Goal: Task Accomplishment & Management: Use online tool/utility

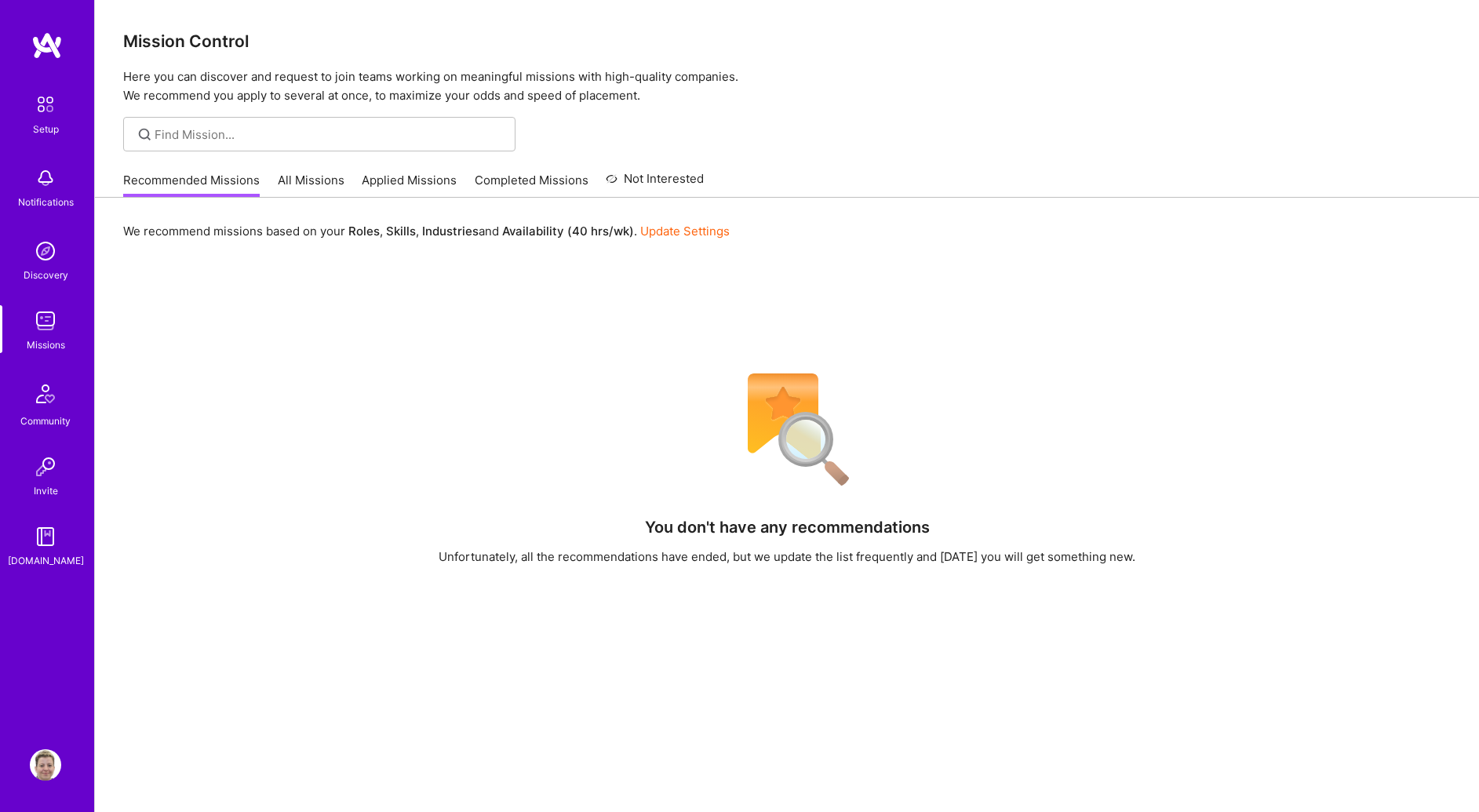
click at [304, 183] on link "All Missions" at bounding box center [311, 185] width 67 height 26
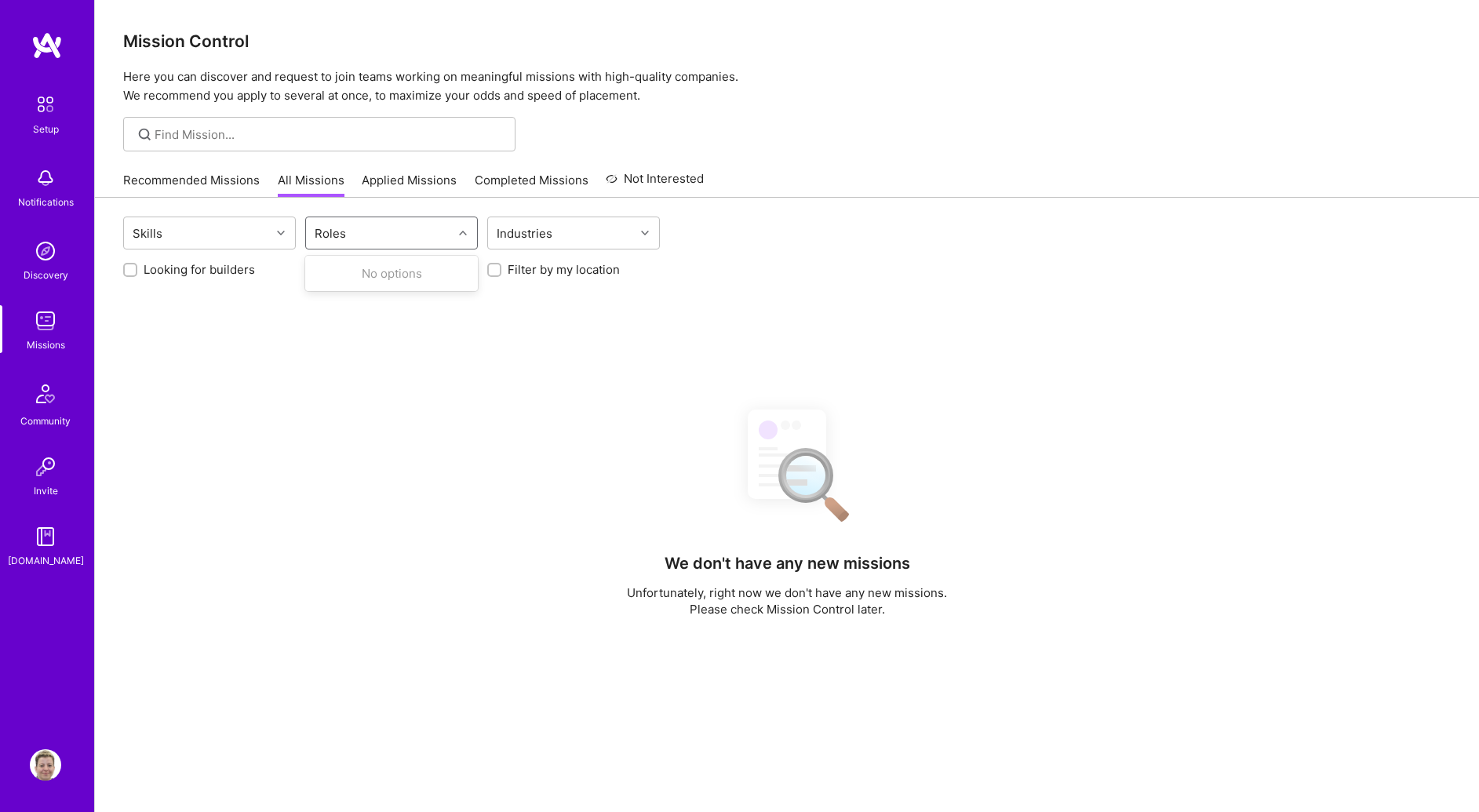
click at [381, 229] on div "Roles" at bounding box center [379, 232] width 147 height 32
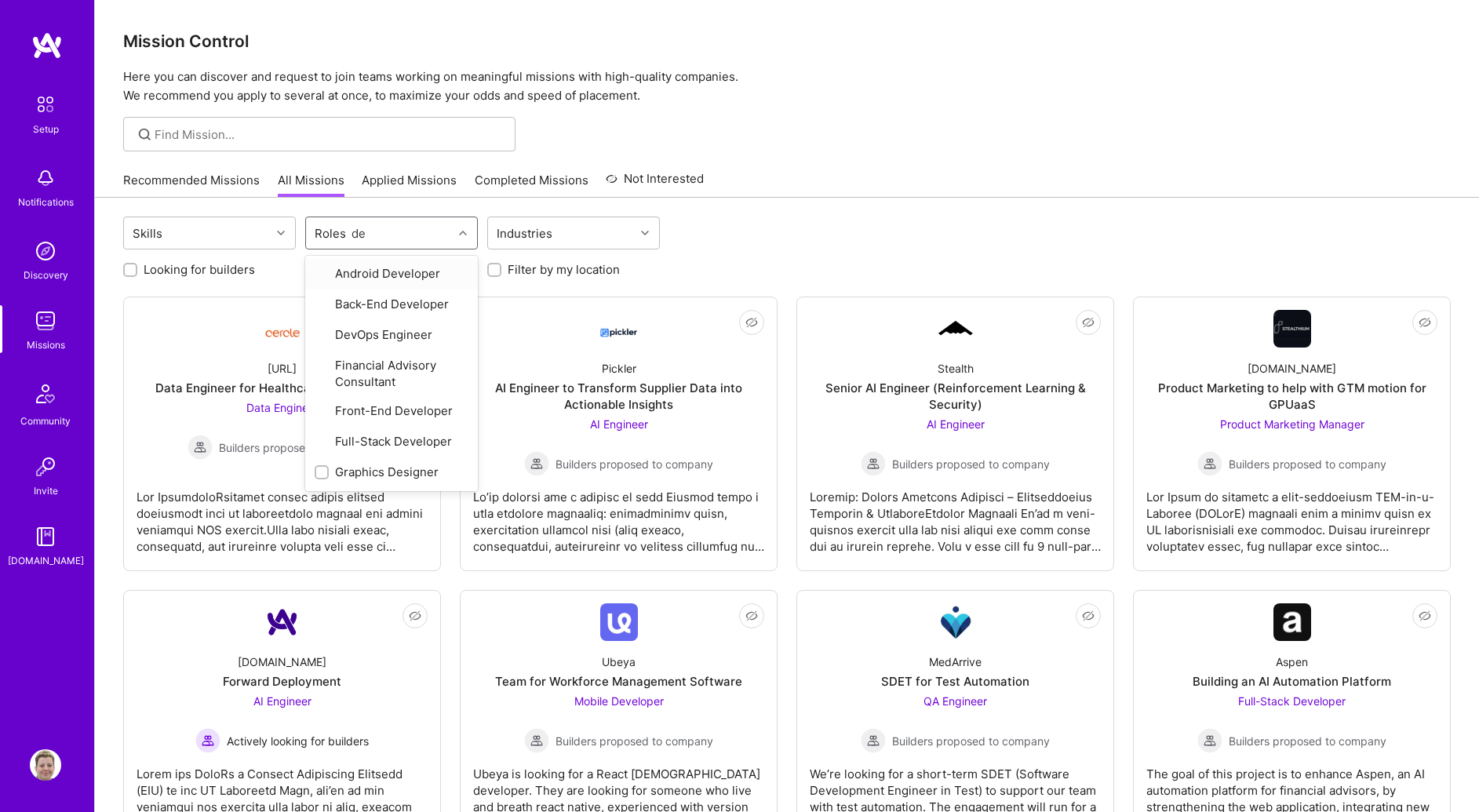
type input "des"
click at [377, 292] on div "Product Designer" at bounding box center [392, 302] width 173 height 29
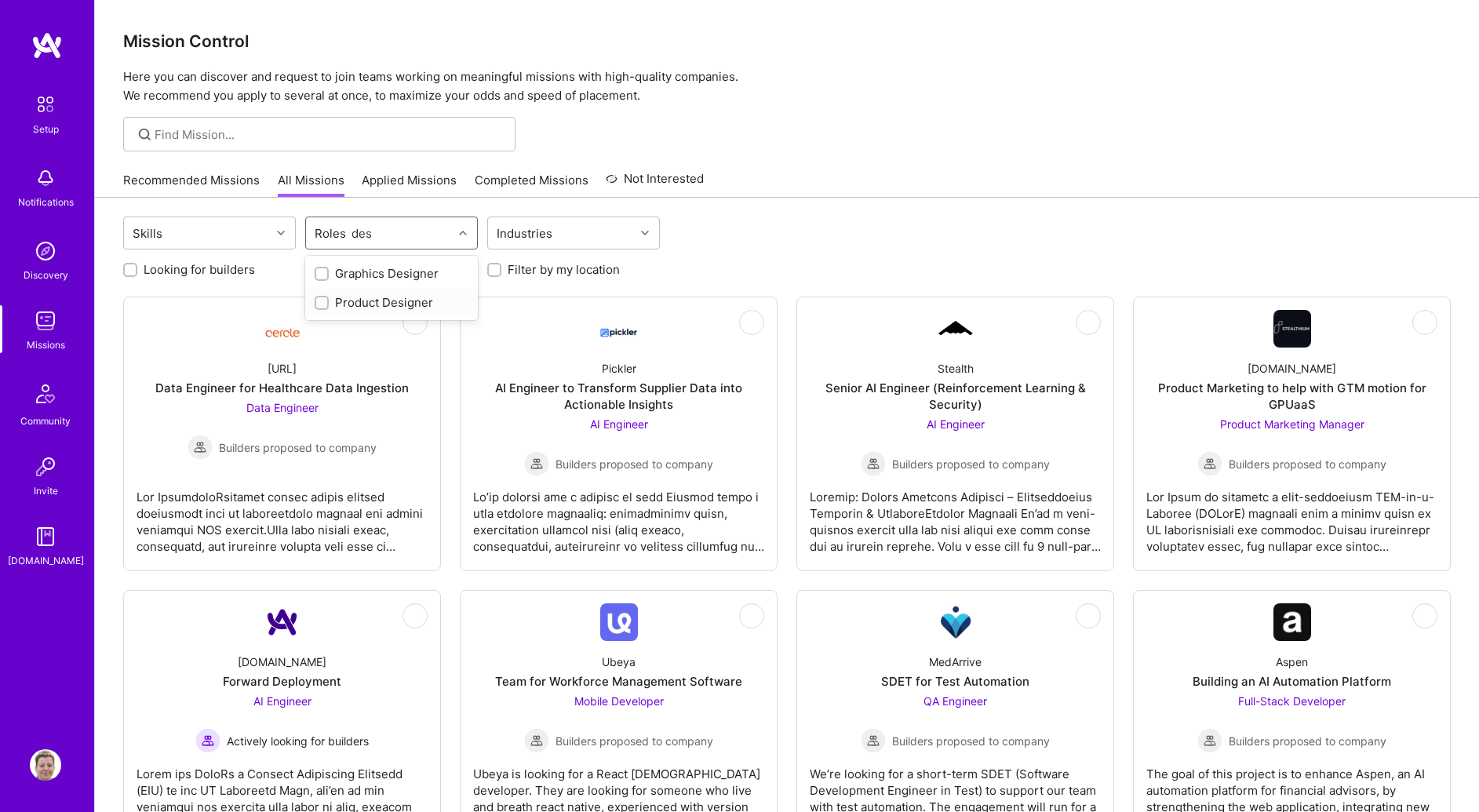
checkbox input "true"
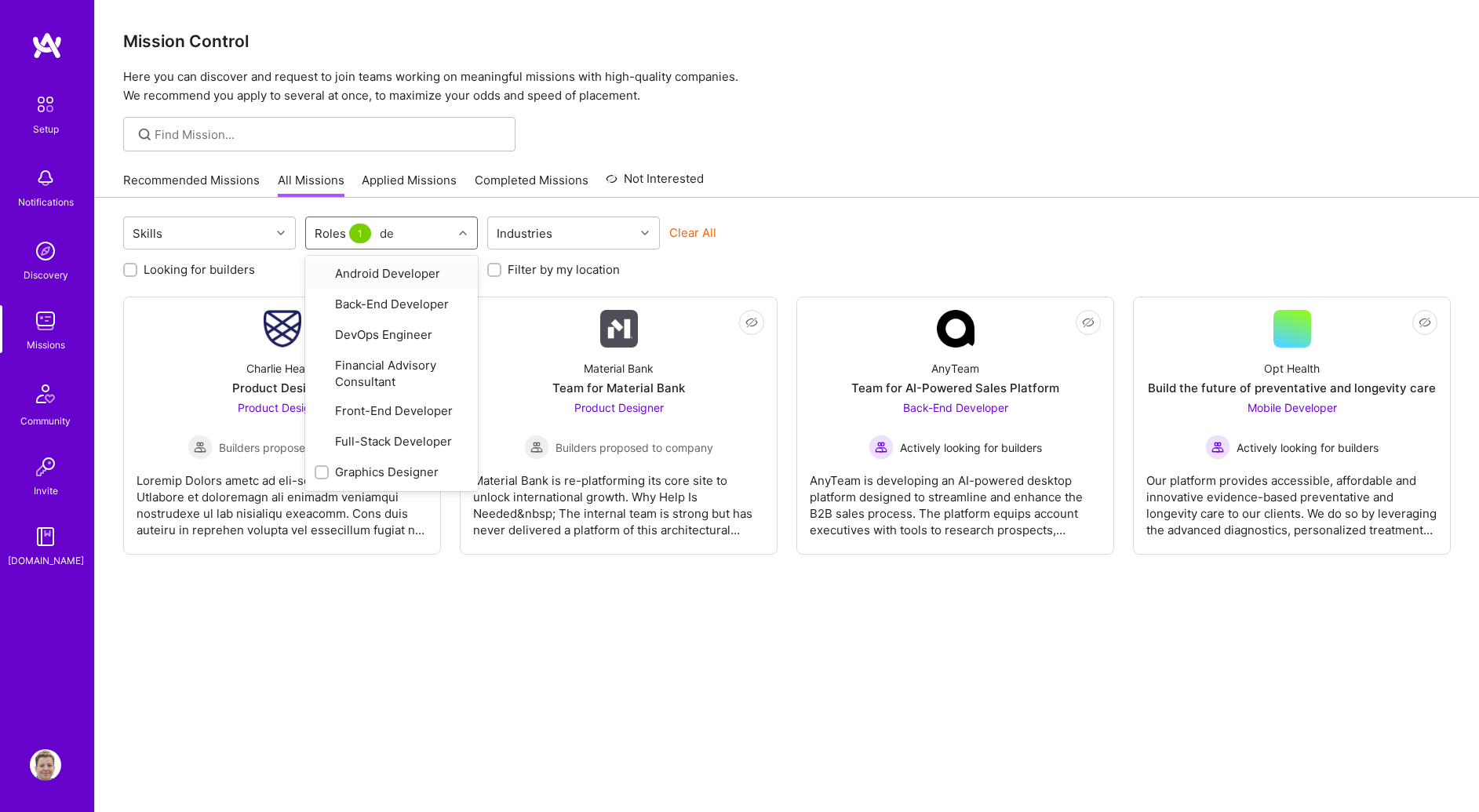
type input "des"
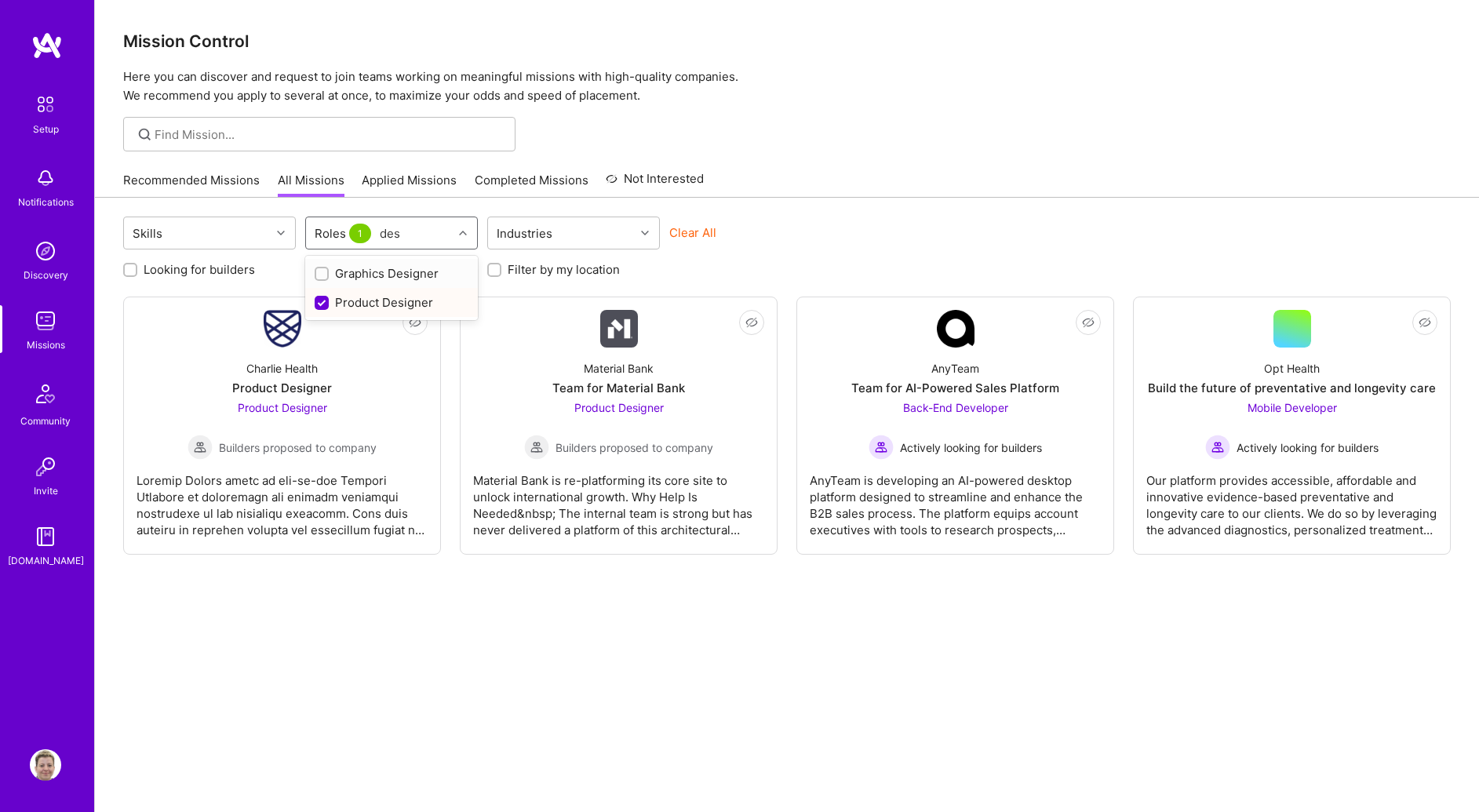
click at [372, 269] on div "Graphics Designer" at bounding box center [391, 273] width 154 height 16
checkbox input "true"
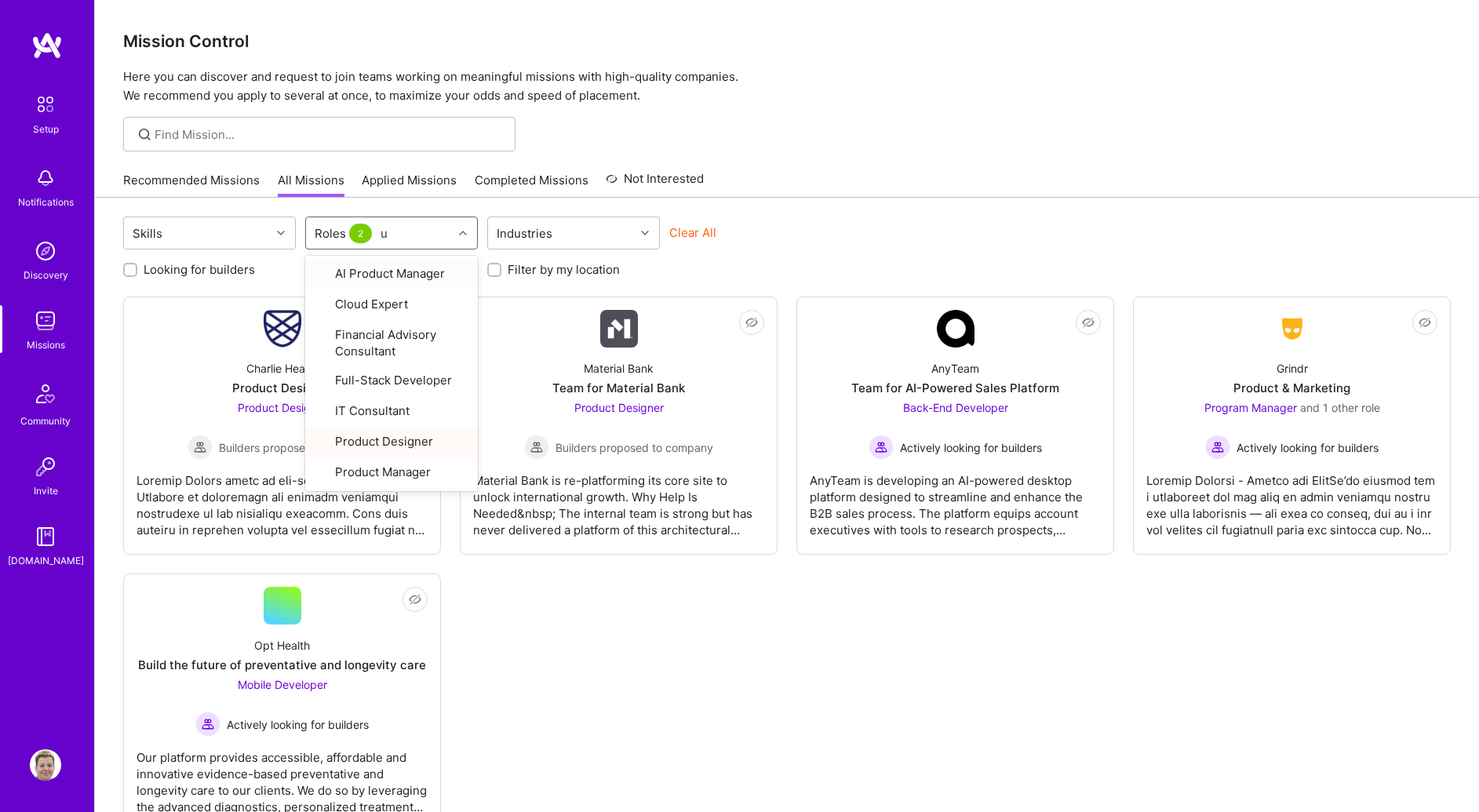
type input "ux"
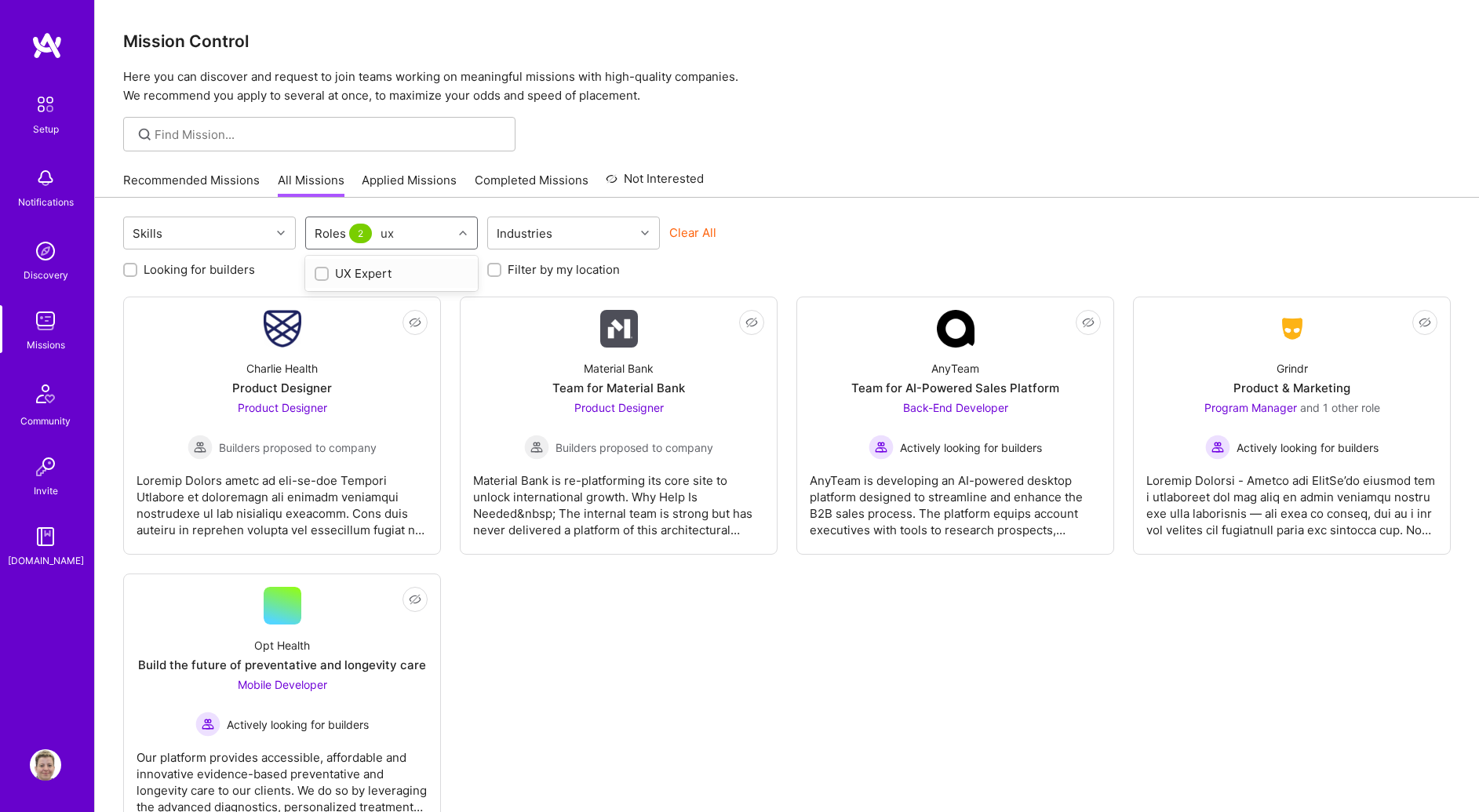
click at [367, 274] on div "UX Expert" at bounding box center [391, 273] width 154 height 16
checkbox input "true"
click at [804, 735] on div "Not Interested Charlie Health Product Designer Product Designer Builders propos…" at bounding box center [787, 564] width 1328 height 535
